Goal: Task Accomplishment & Management: Manage account settings

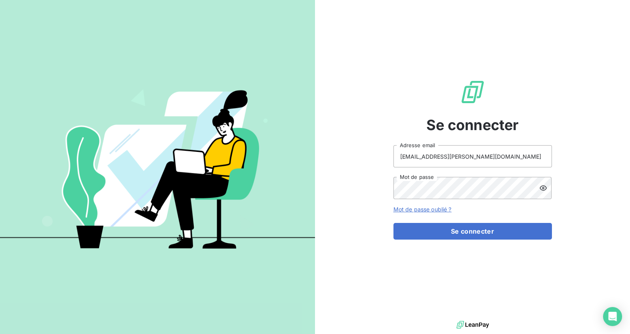
click at [474, 216] on form "justine.monsaingeon@dynseo.com Adresse email Mot de passe Mot de passe oublié ?…" at bounding box center [473, 192] width 159 height 94
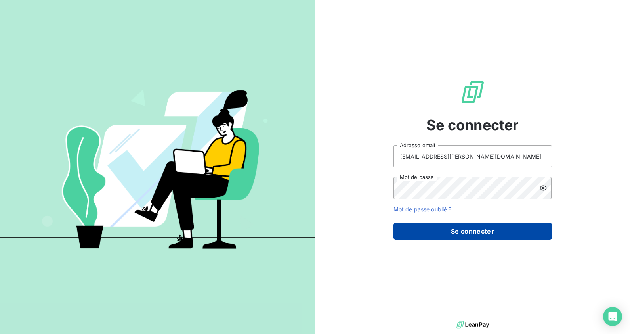
click at [474, 236] on button "Se connecter" at bounding box center [473, 231] width 159 height 17
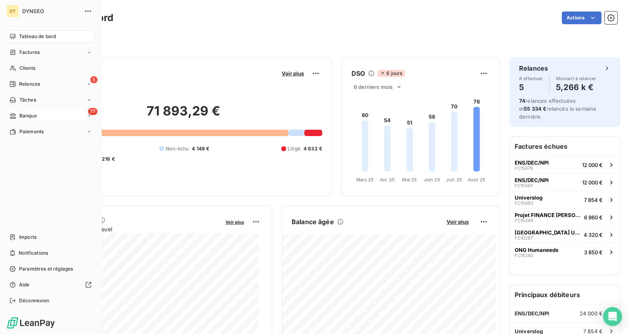
click at [21, 115] on span "Banque" at bounding box center [27, 115] width 17 height 7
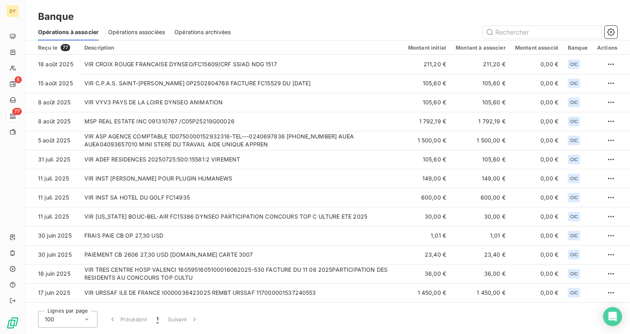
click at [113, 32] on span "Opérations associées" at bounding box center [136, 32] width 57 height 8
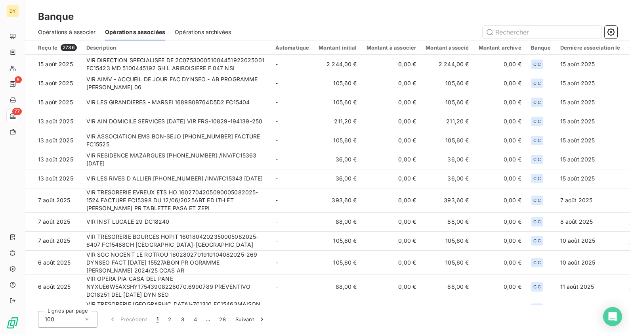
click at [81, 31] on span "Opérations à associer" at bounding box center [66, 32] width 57 height 8
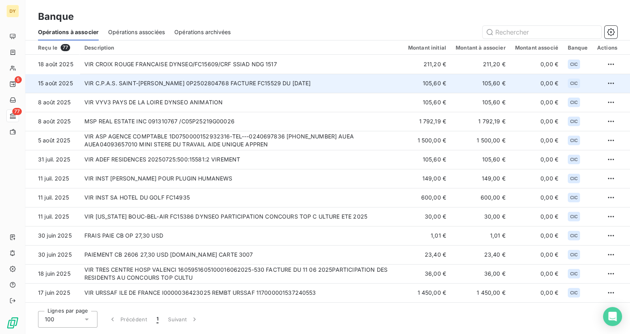
click at [182, 91] on td "VIR C.P.A.S. SAINT-[PERSON_NAME] 0P2502804768 FACTURE FC15529 DU [DATE]" at bounding box center [242, 83] width 324 height 19
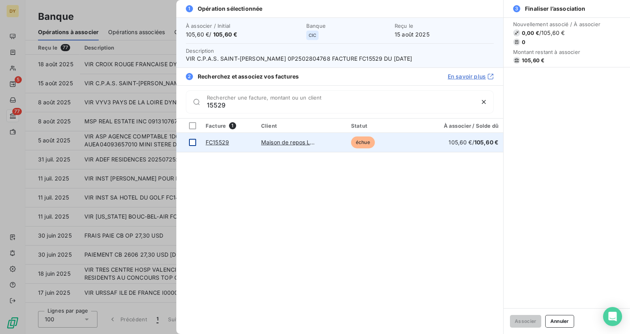
type input "15529"
click at [195, 143] on div at bounding box center [192, 142] width 7 height 7
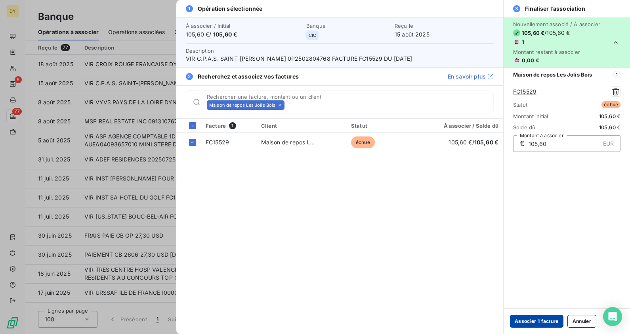
click at [527, 320] on button "Associer 1 facture" at bounding box center [537, 321] width 54 height 13
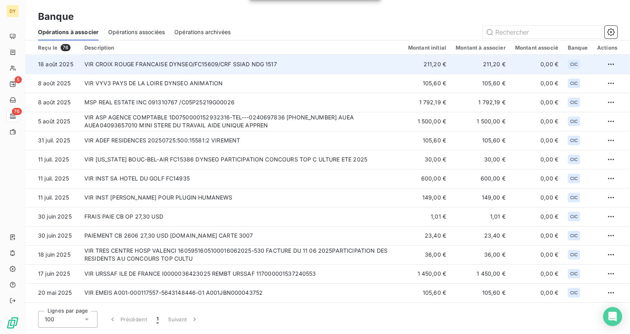
click at [153, 66] on td "VIR CROIX ROUGE FRANCAISE DYNSEO/FC15609/CRF SSIAD NDG 1517" at bounding box center [242, 64] width 324 height 19
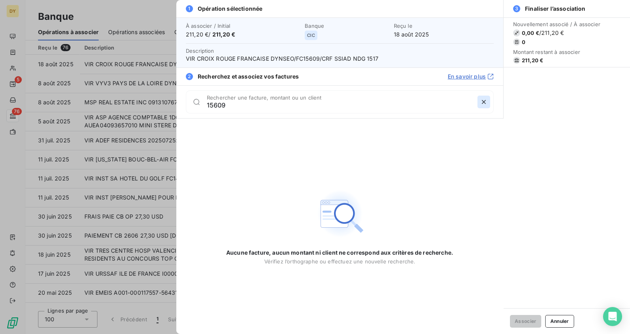
type input "15609"
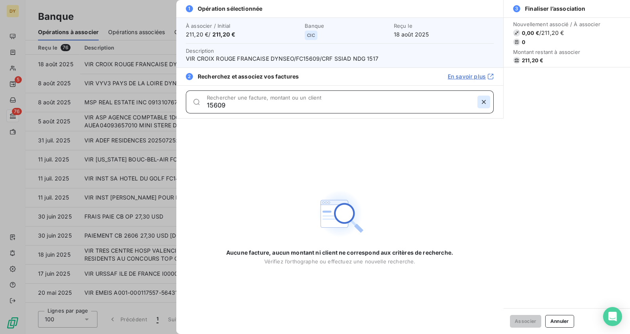
click at [484, 101] on icon "button" at bounding box center [484, 102] width 8 height 8
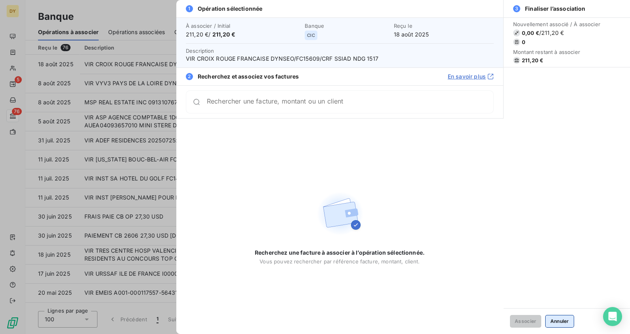
click at [571, 323] on button "Annuler" at bounding box center [560, 321] width 29 height 13
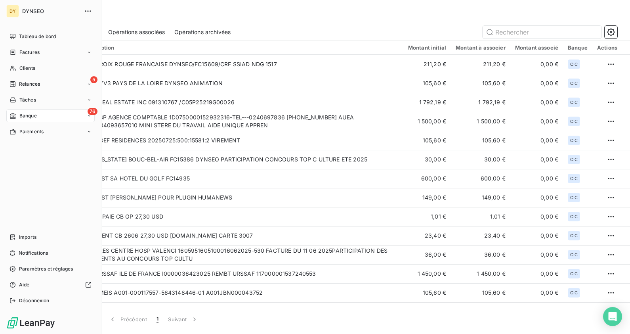
click at [46, 113] on div "76 Banque" at bounding box center [50, 115] width 88 height 13
click at [29, 54] on span "Factures" at bounding box center [29, 52] width 20 height 7
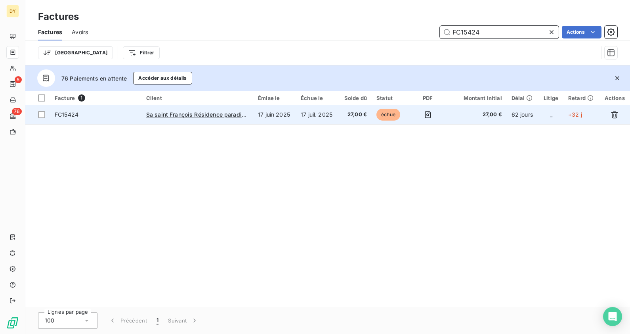
type input "FC15424"
click at [314, 118] on td "17 juil. 2025" at bounding box center [317, 114] width 42 height 19
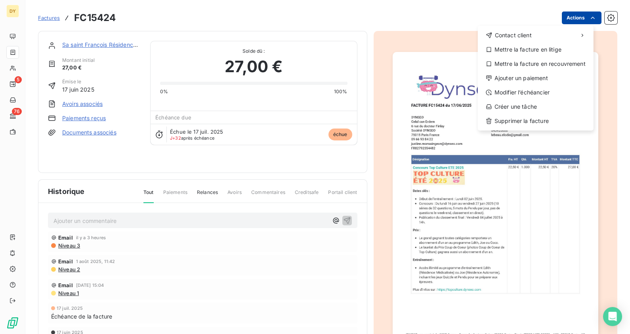
click at [569, 15] on html "DY 5 76 Factures FC15424 Actions Contact client Mettre la facture en litige Met…" at bounding box center [315, 167] width 630 height 334
click at [519, 83] on div "Ajouter un paiement" at bounding box center [535, 78] width 109 height 13
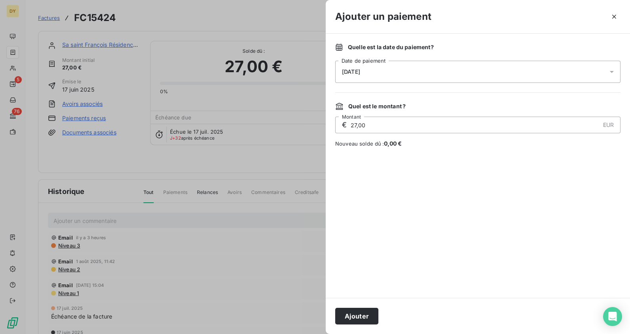
click at [349, 74] on span "[DATE]" at bounding box center [351, 72] width 18 height 6
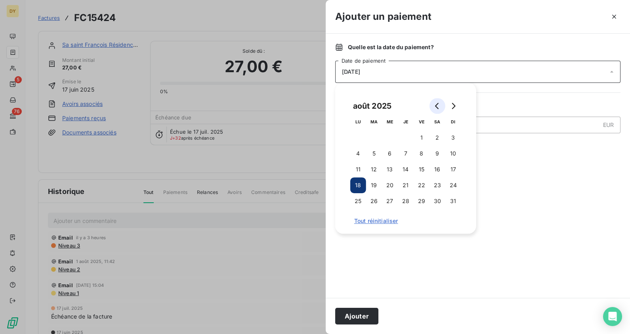
click at [437, 111] on button "Go to previous month" at bounding box center [438, 106] width 16 height 16
click at [375, 184] on button "17" at bounding box center [374, 185] width 16 height 16
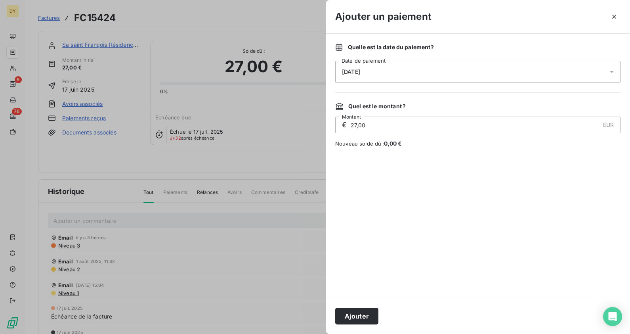
click at [529, 184] on div at bounding box center [478, 222] width 286 height 131
click at [360, 311] on button "Ajouter" at bounding box center [356, 316] width 43 height 17
